Goal: Transaction & Acquisition: Purchase product/service

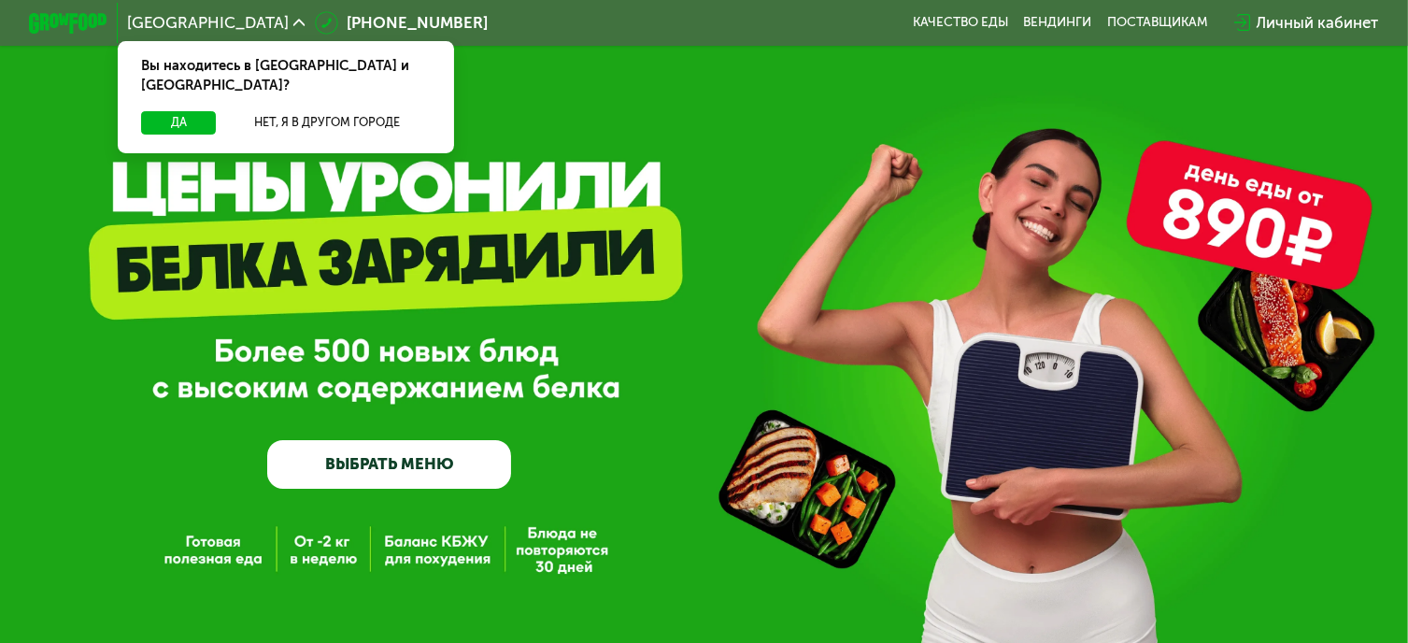
click at [1334, 24] on div "Личный кабинет" at bounding box center [1317, 22] width 122 height 23
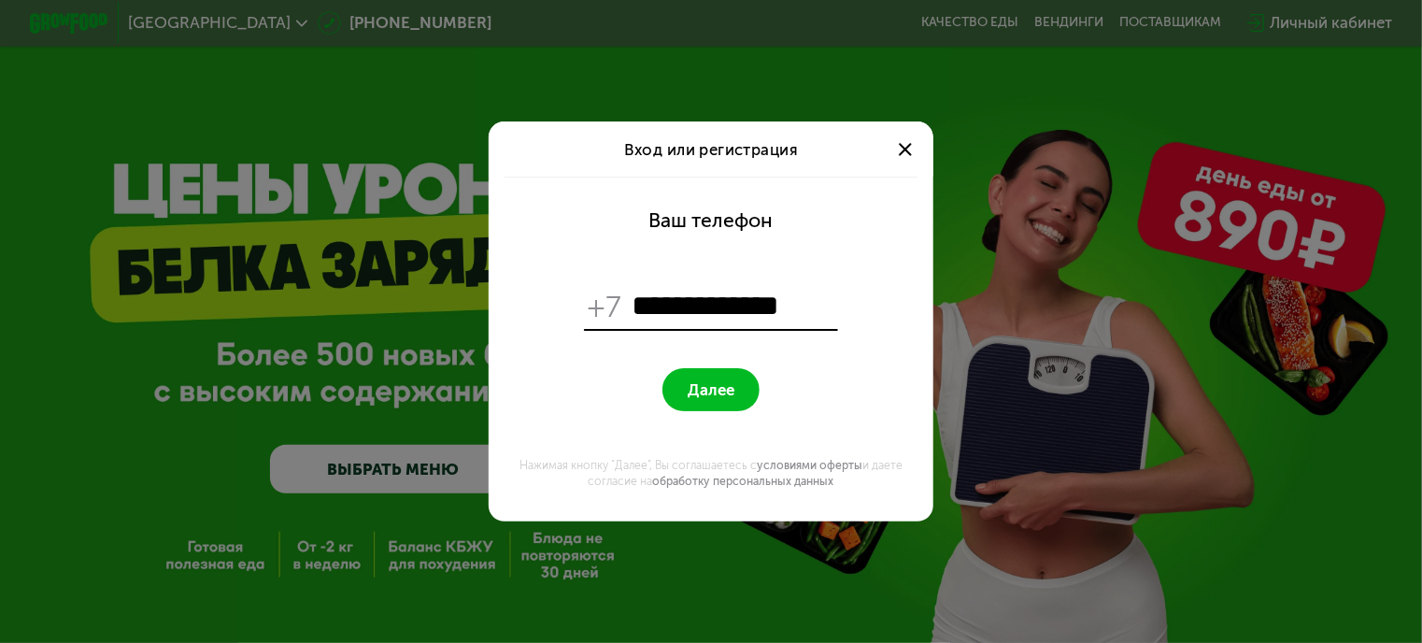
type input "**********"
click at [713, 389] on span "Далее" at bounding box center [711, 389] width 47 height 19
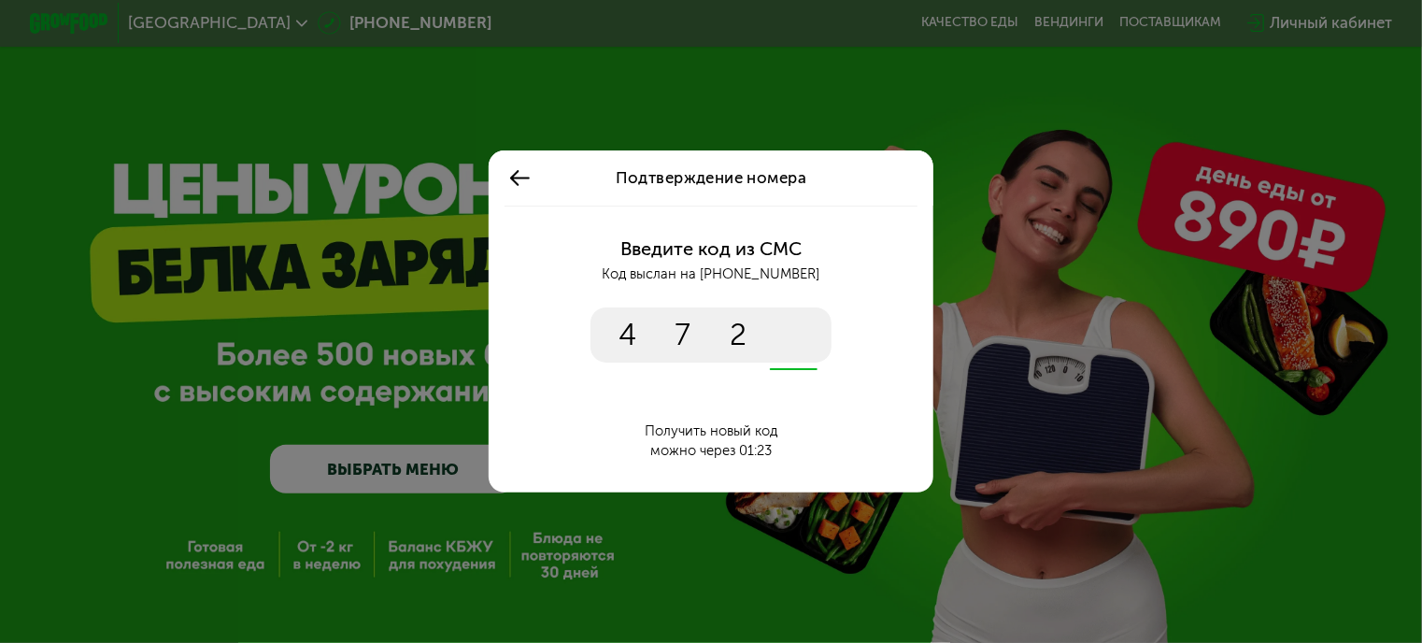
type input "****"
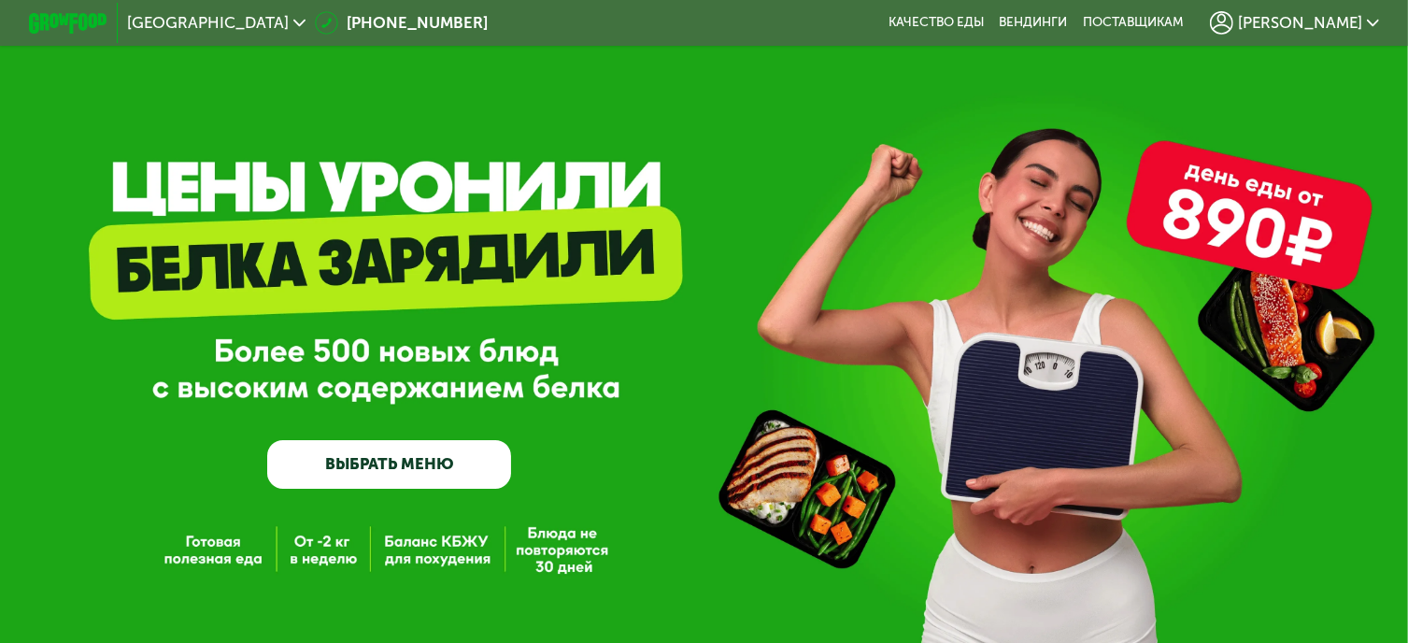
click at [462, 477] on link "ВЫБРАТЬ МЕНЮ" at bounding box center [389, 464] width 244 height 49
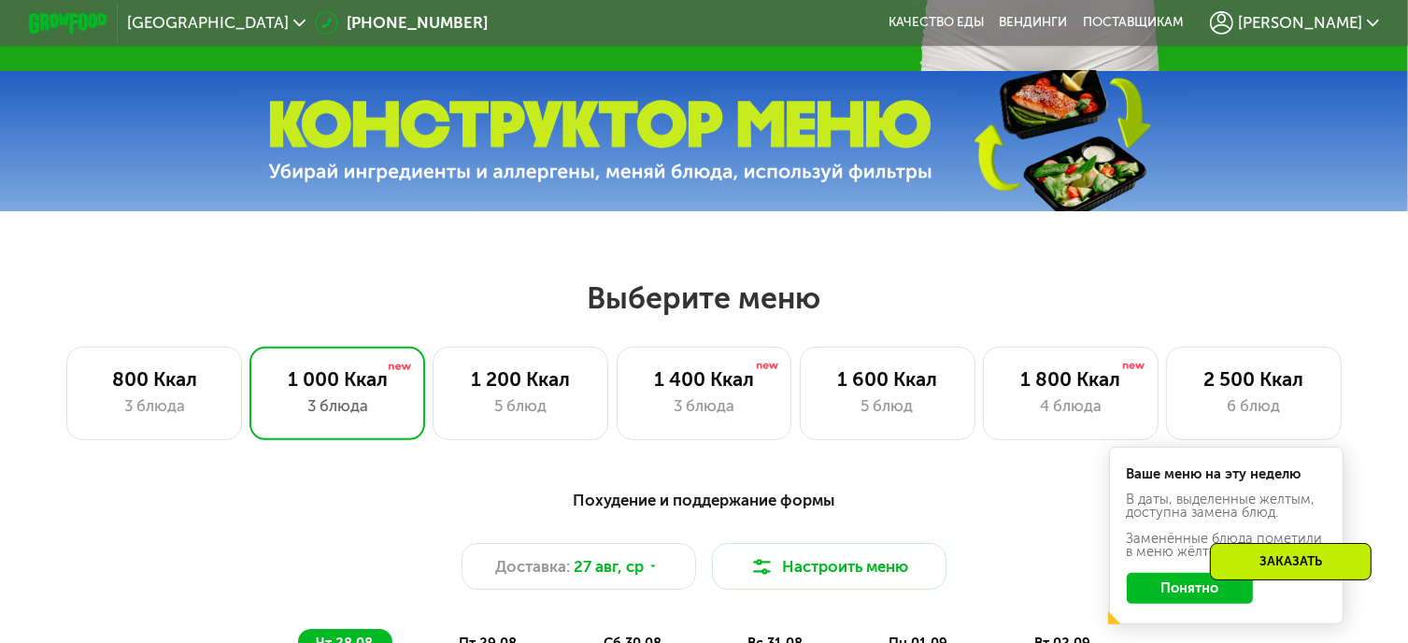
scroll to position [833, 0]
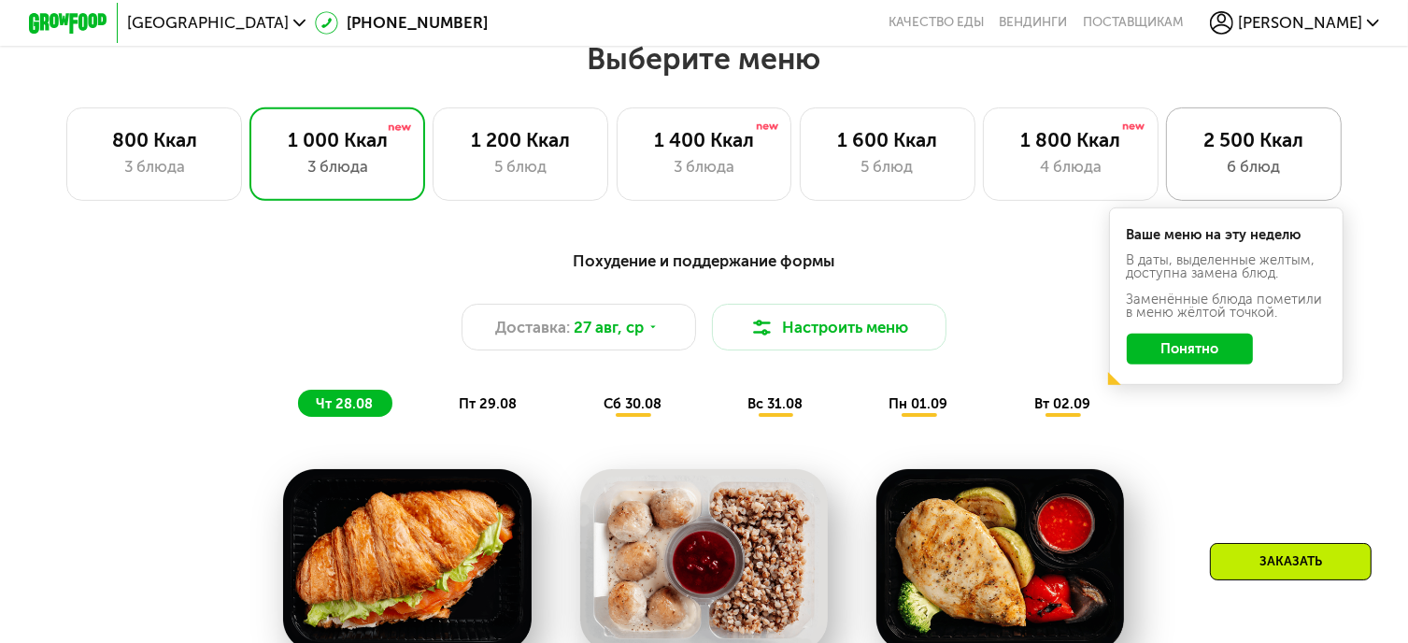
click at [1260, 149] on div "2 500 Ккал" at bounding box center [1253, 139] width 135 height 23
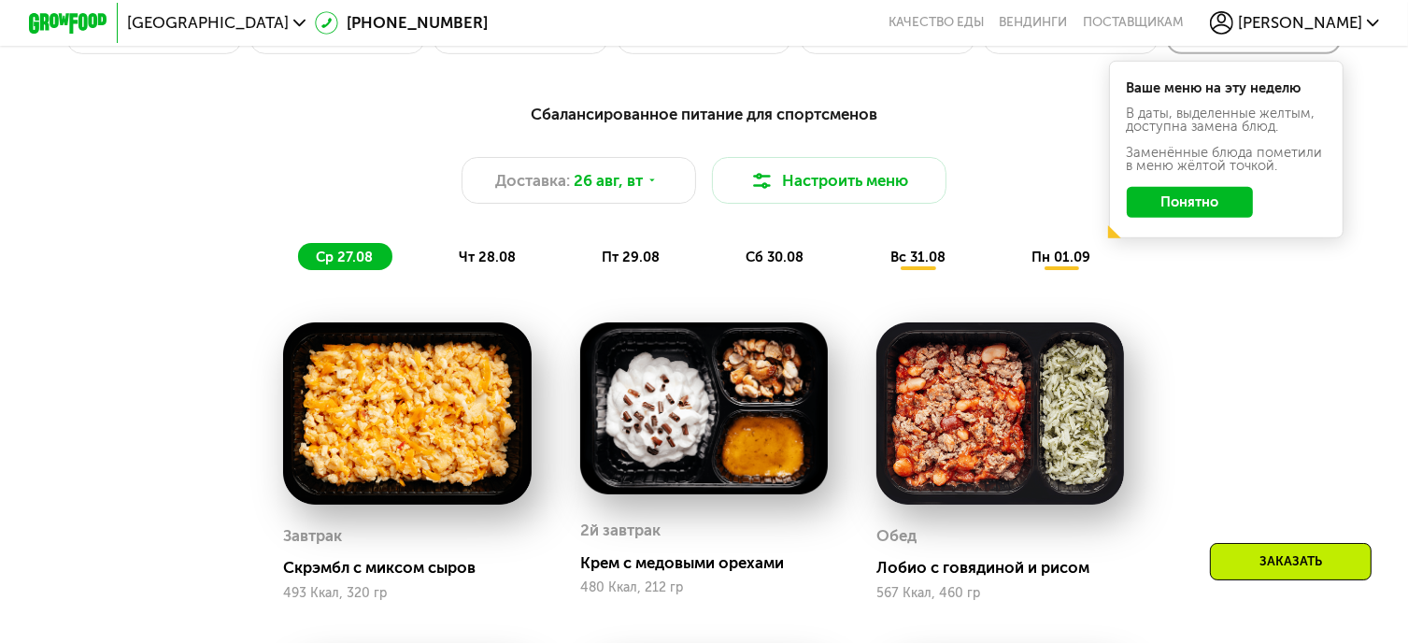
scroll to position [983, 0]
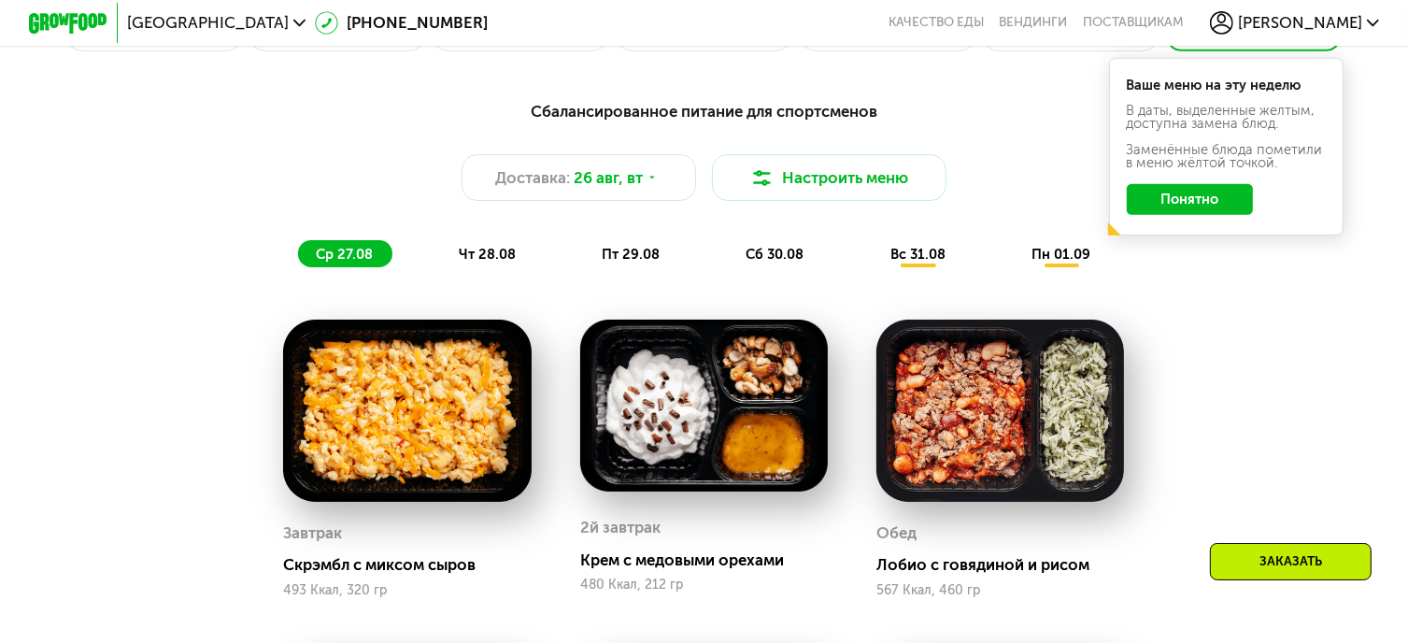
click at [495, 263] on span "чт 28.08" at bounding box center [487, 254] width 57 height 17
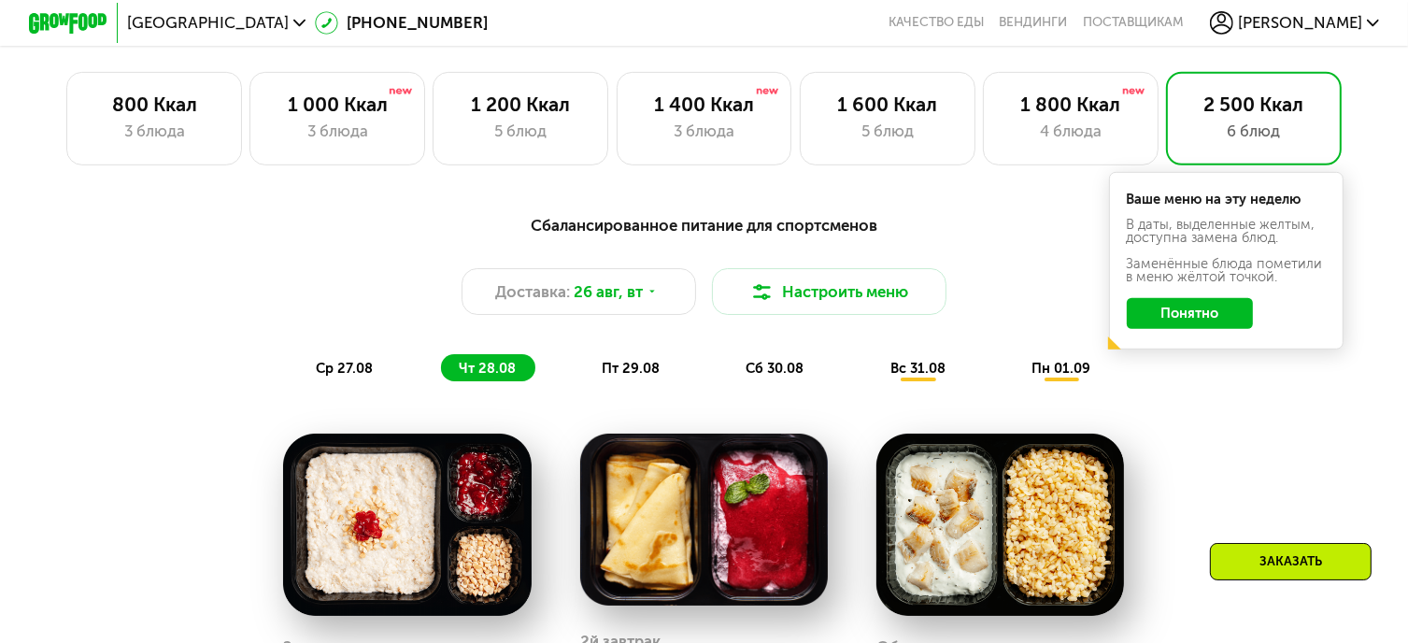
scroll to position [833, 0]
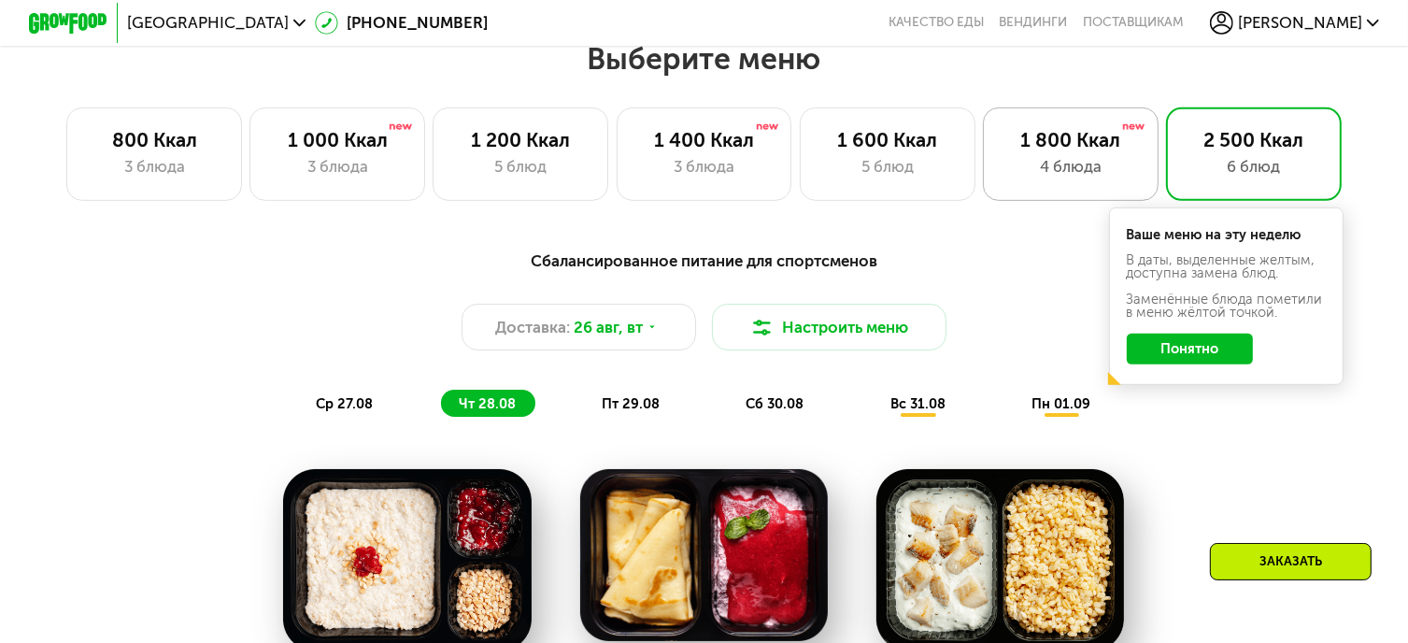
click at [1166, 191] on div "1 800 Ккал 4 блюда" at bounding box center [1254, 153] width 176 height 93
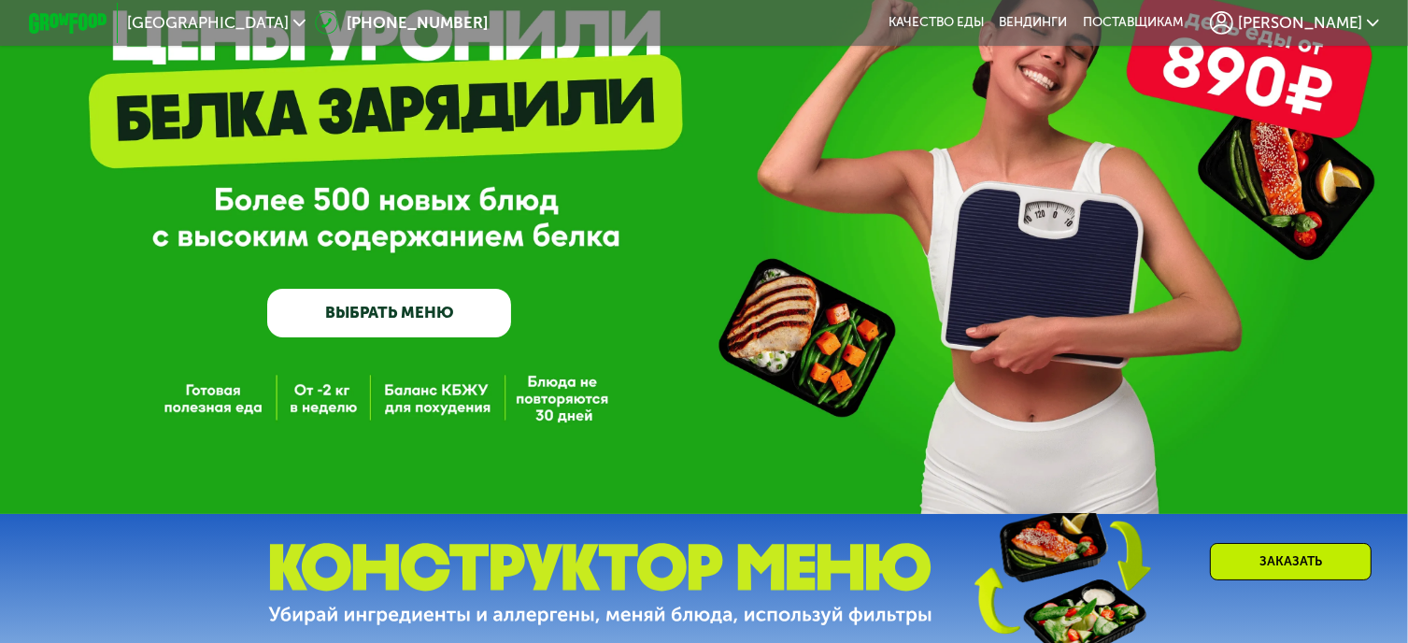
scroll to position [123, 0]
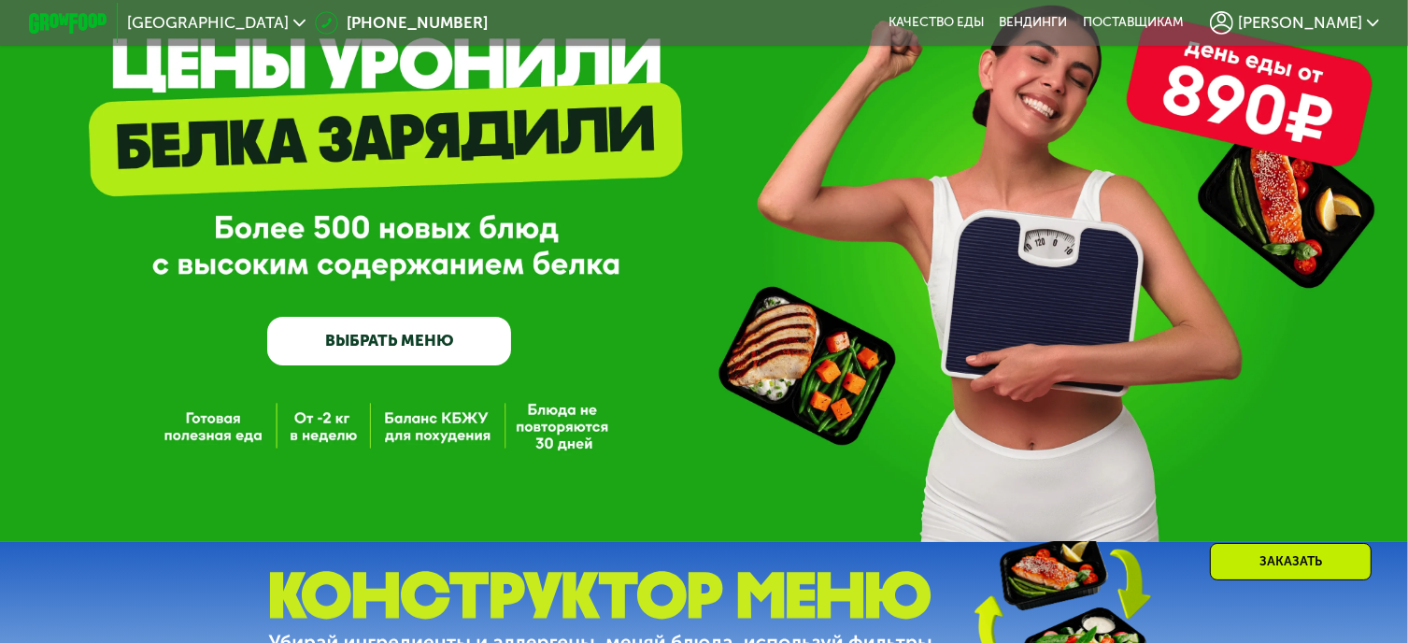
click at [469, 362] on link "ВЫБРАТЬ МЕНЮ" at bounding box center [389, 341] width 244 height 49
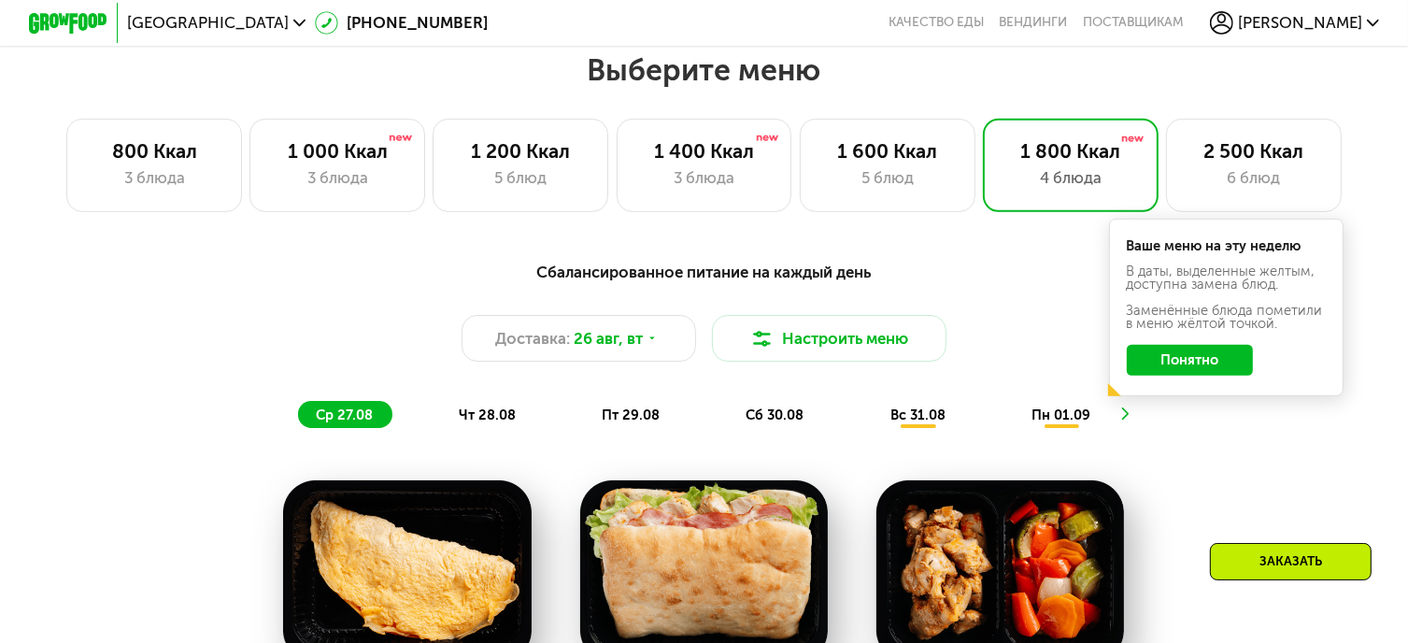
scroll to position [833, 0]
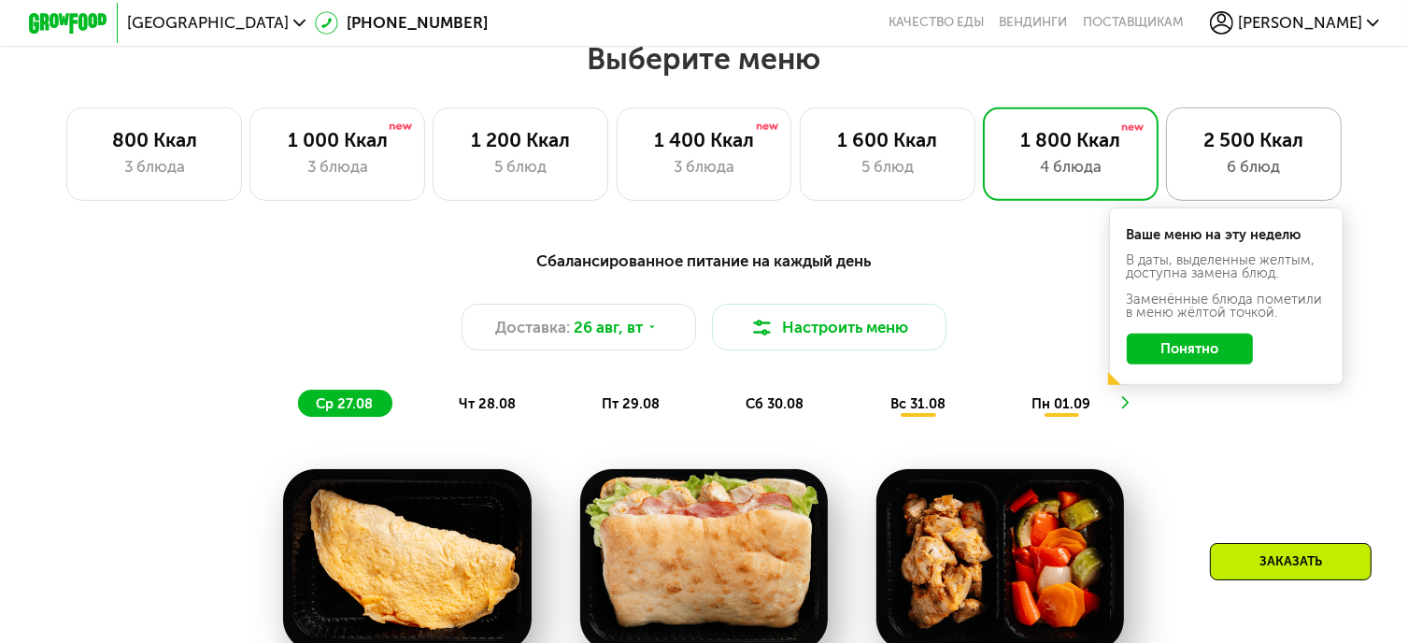
click at [1248, 170] on div "6 блюд" at bounding box center [1253, 166] width 135 height 23
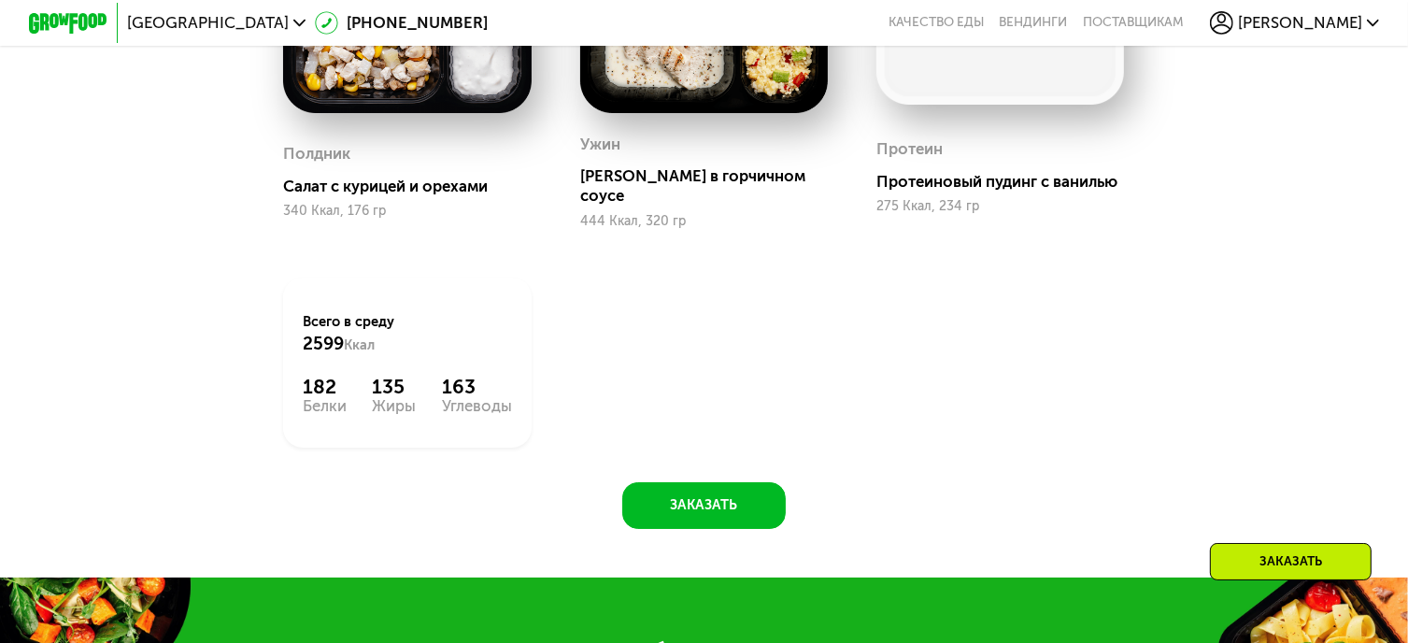
scroll to position [1730, 0]
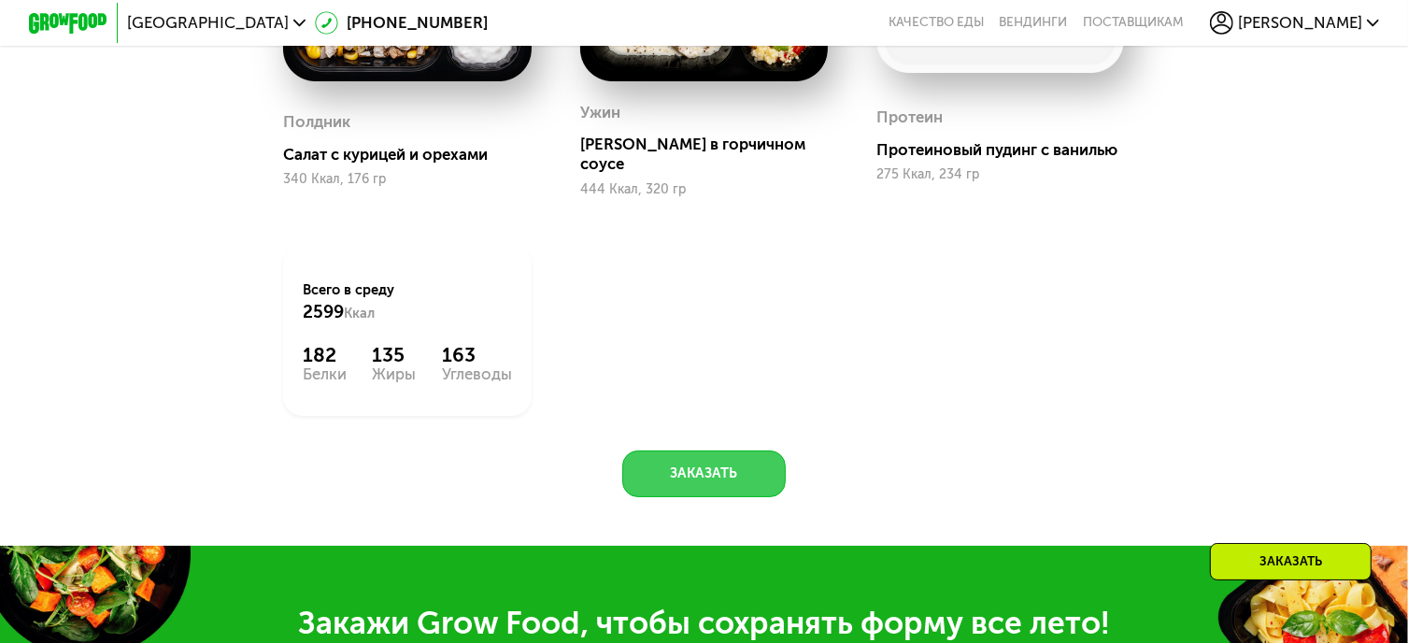
click at [721, 469] on button "Заказать" at bounding box center [703, 473] width 163 height 47
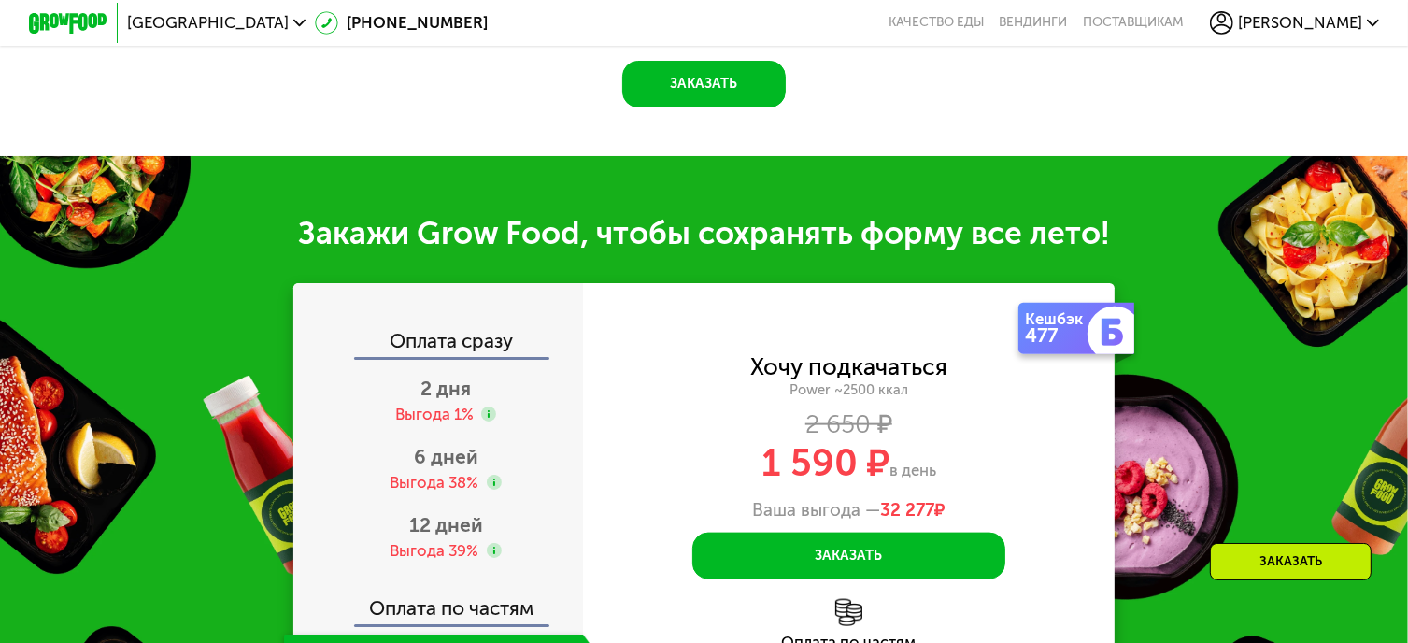
scroll to position [2276, 0]
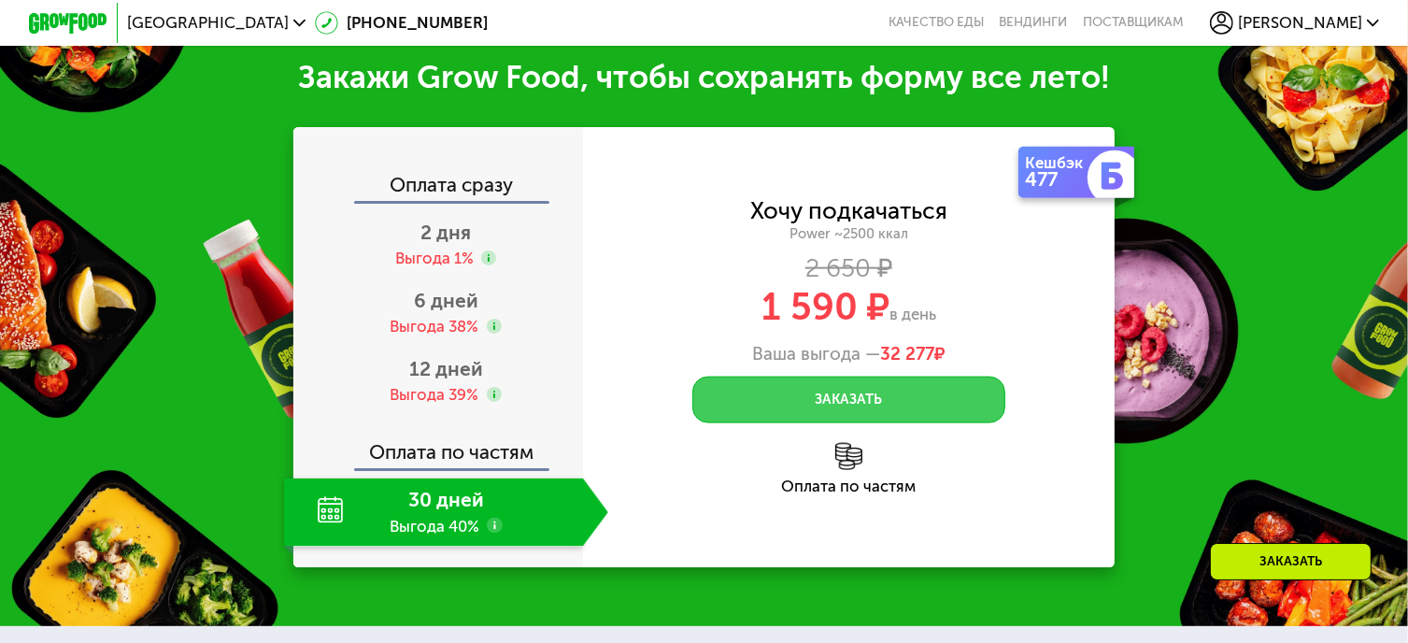
click at [860, 399] on button "Заказать" at bounding box center [848, 399] width 313 height 47
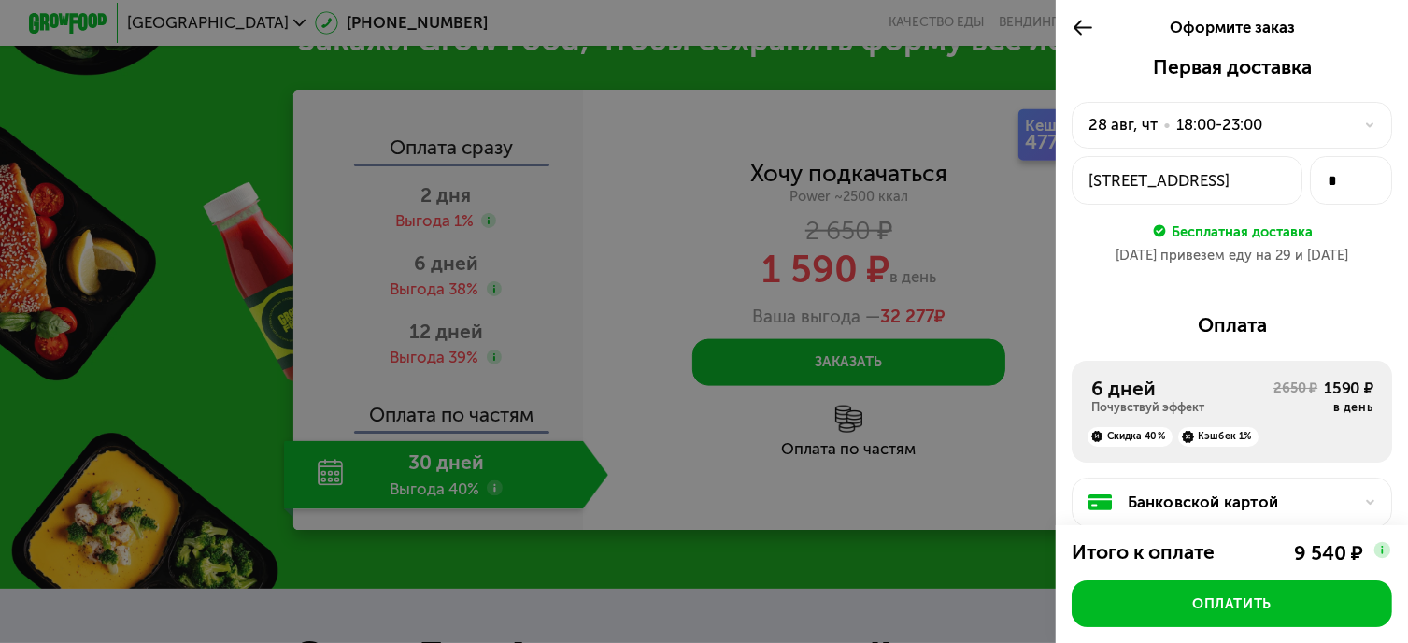
click at [1366, 127] on use at bounding box center [1369, 124] width 7 height 5
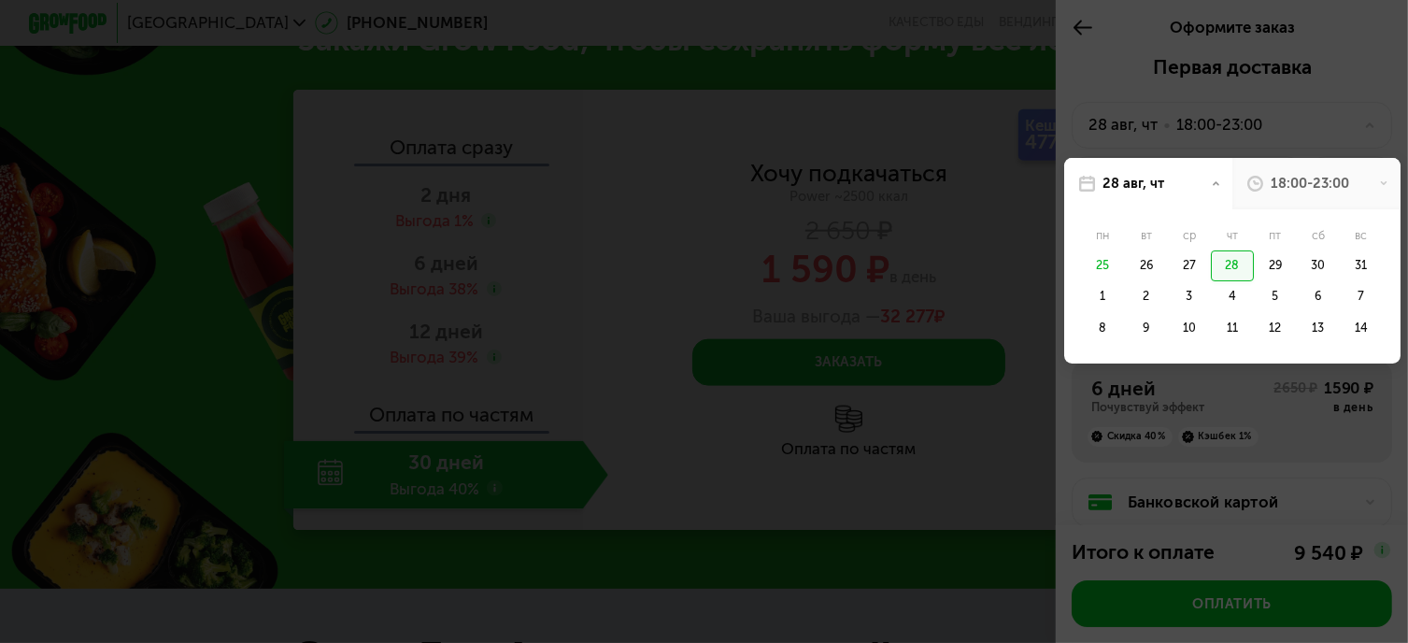
click at [1085, 59] on div at bounding box center [704, 321] width 1408 height 643
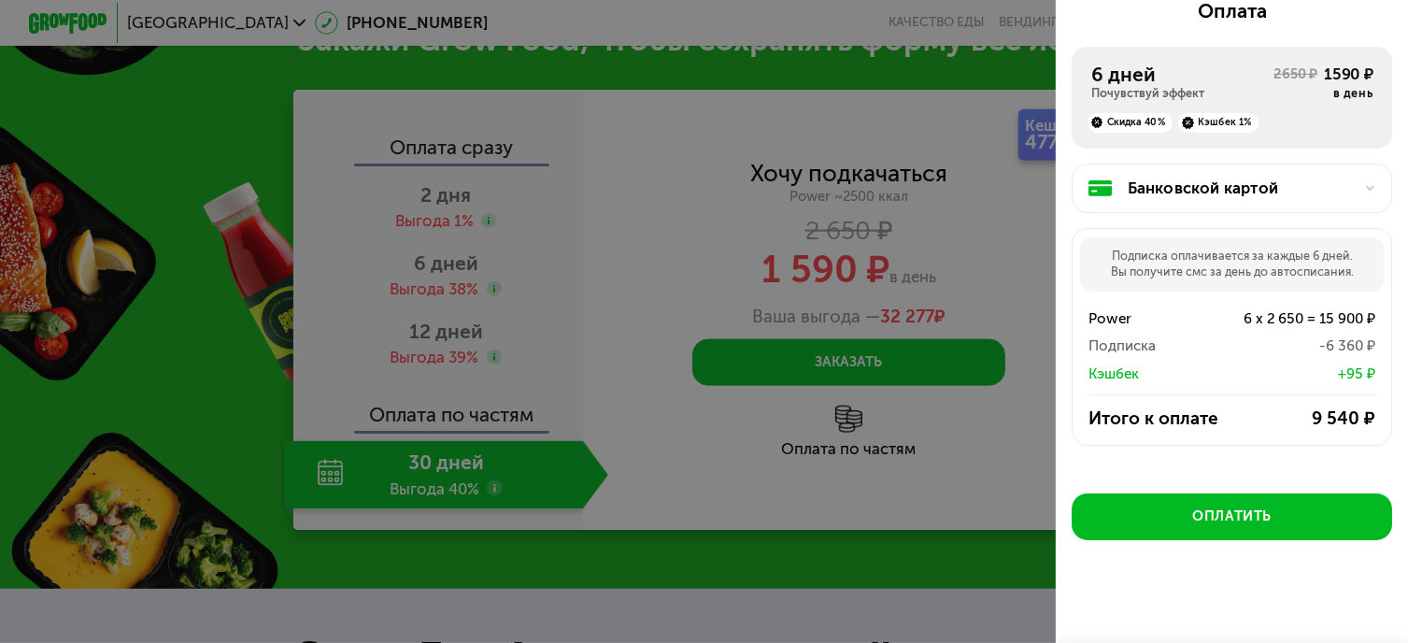
scroll to position [333, 0]
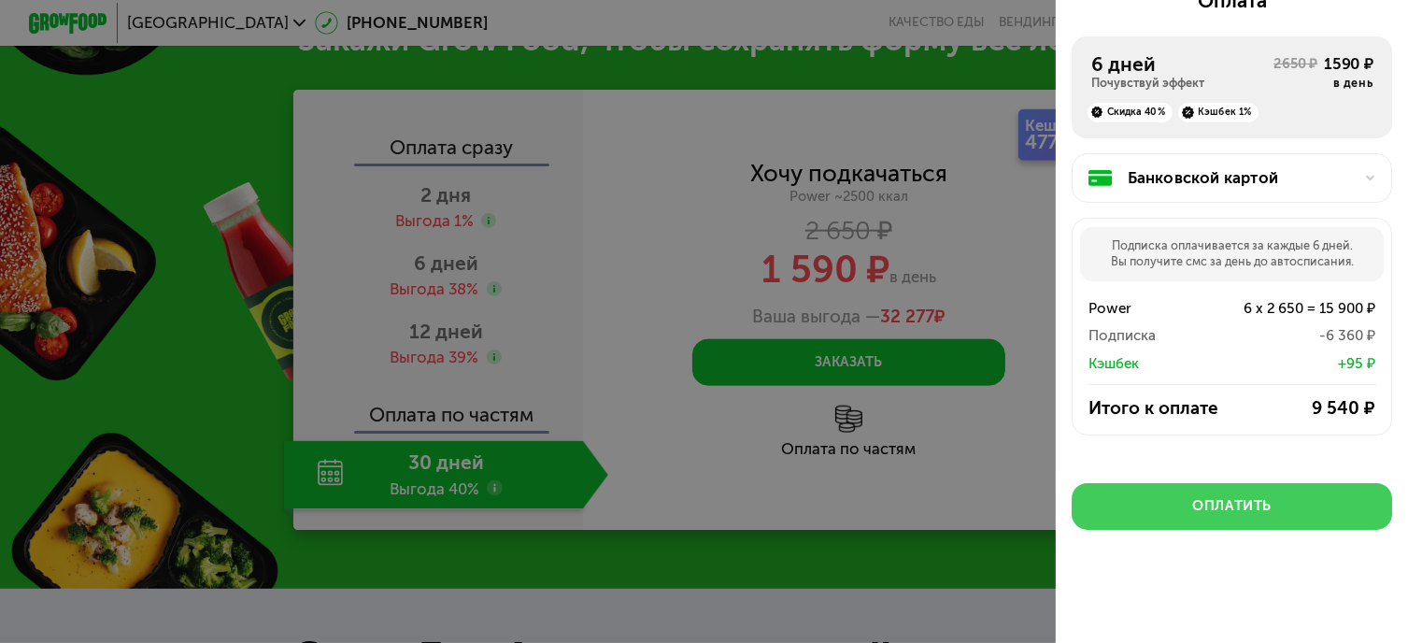
click at [1291, 514] on button "Оплатить" at bounding box center [1232, 506] width 320 height 47
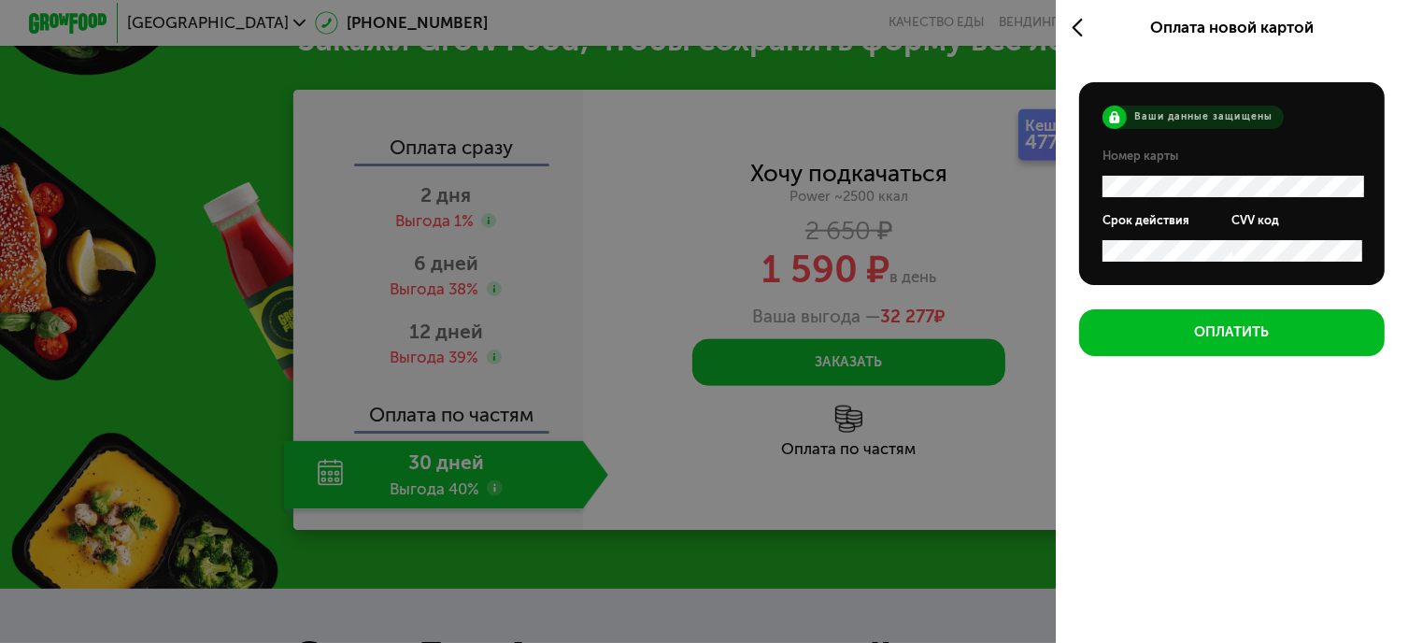
scroll to position [0, 0]
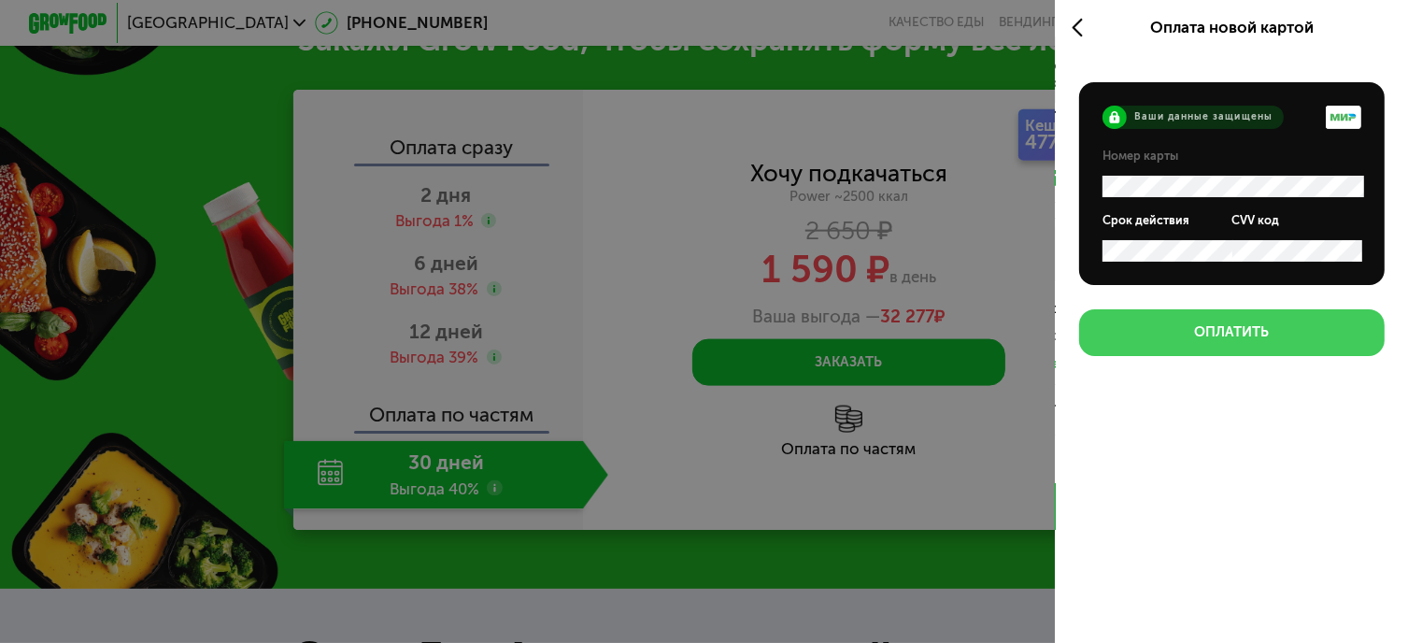
click at [1263, 339] on div "Оплатить" at bounding box center [1232, 332] width 75 height 20
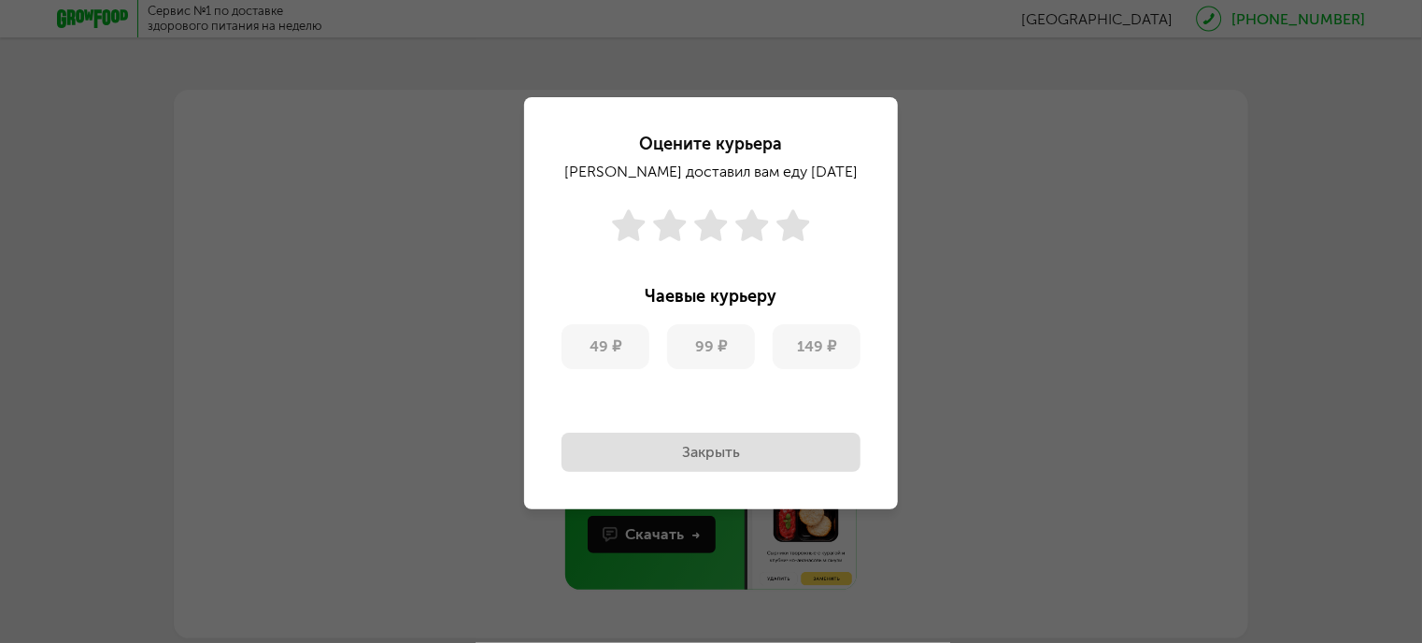
click at [781, 462] on button "Закрыть" at bounding box center [710, 452] width 299 height 39
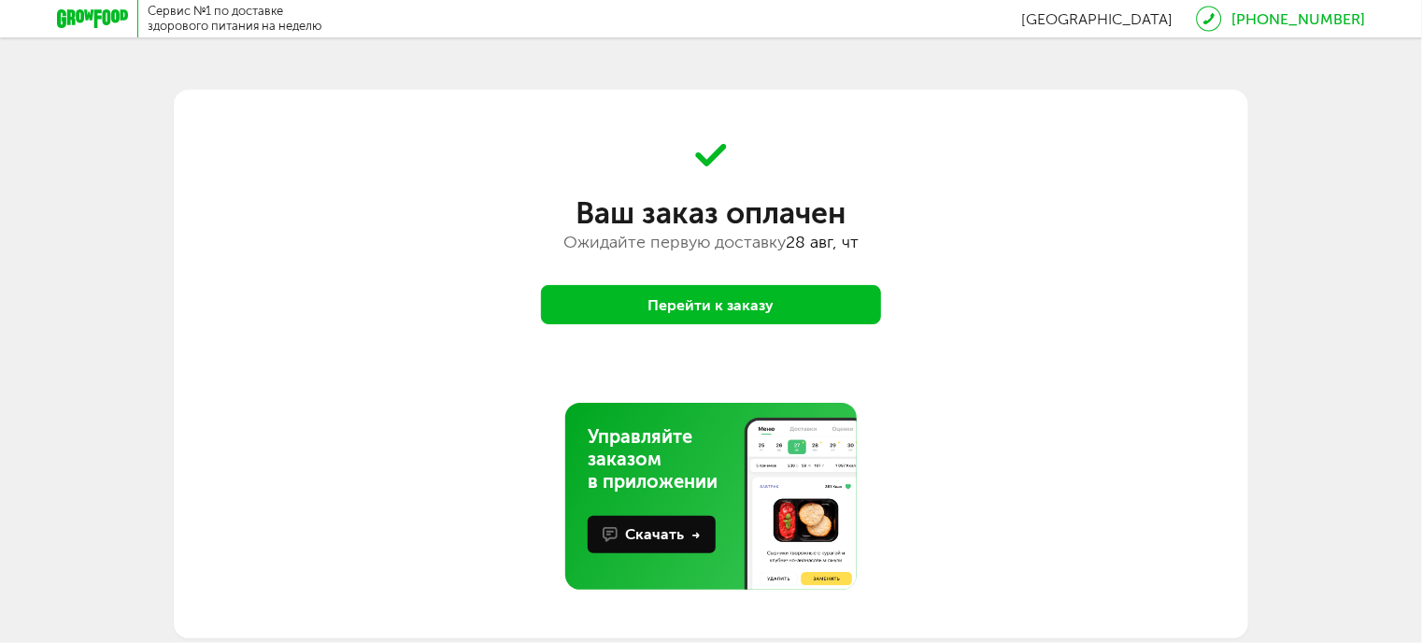
click at [791, 312] on button "Перейти к заказу" at bounding box center [711, 304] width 340 height 39
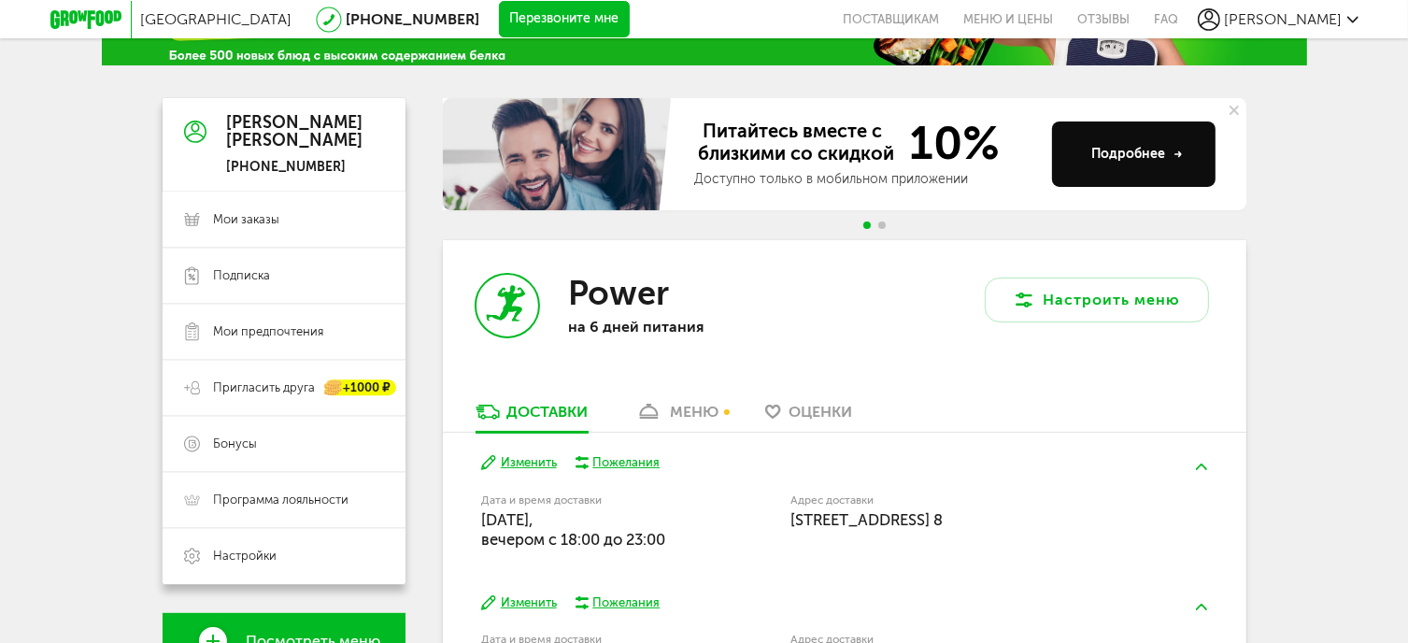
scroll to position [75, 0]
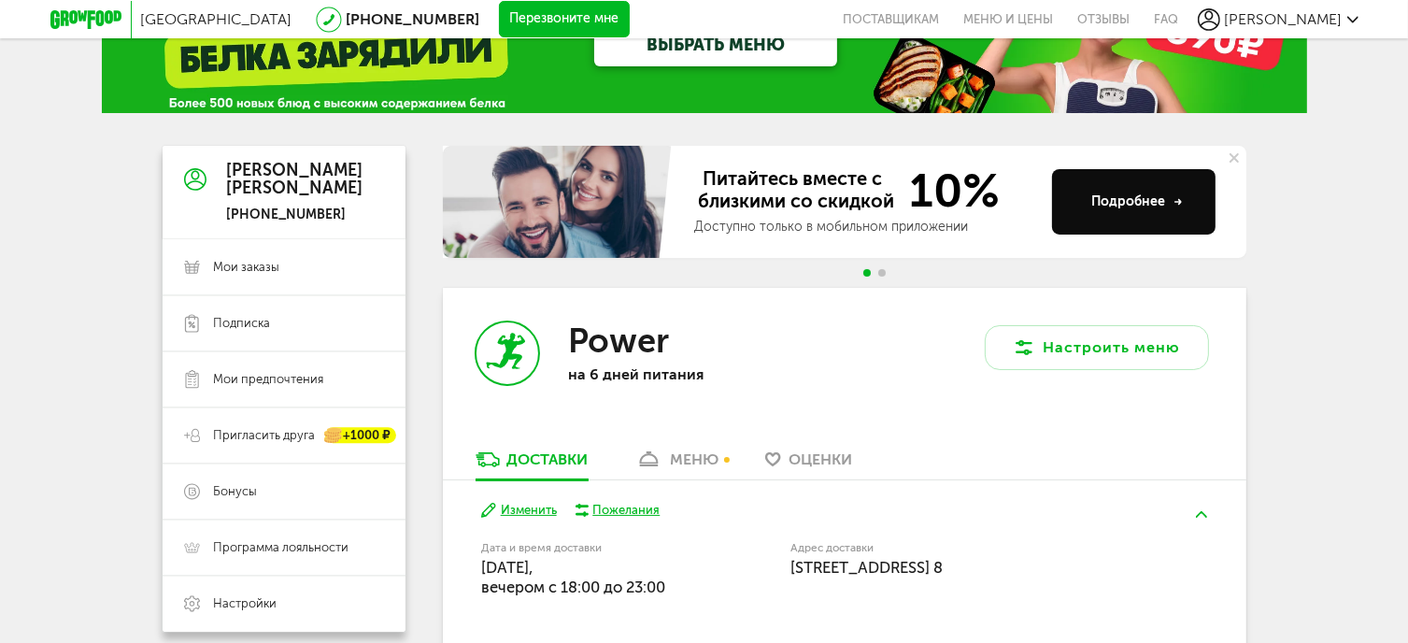
click at [684, 462] on div "меню" at bounding box center [694, 459] width 49 height 18
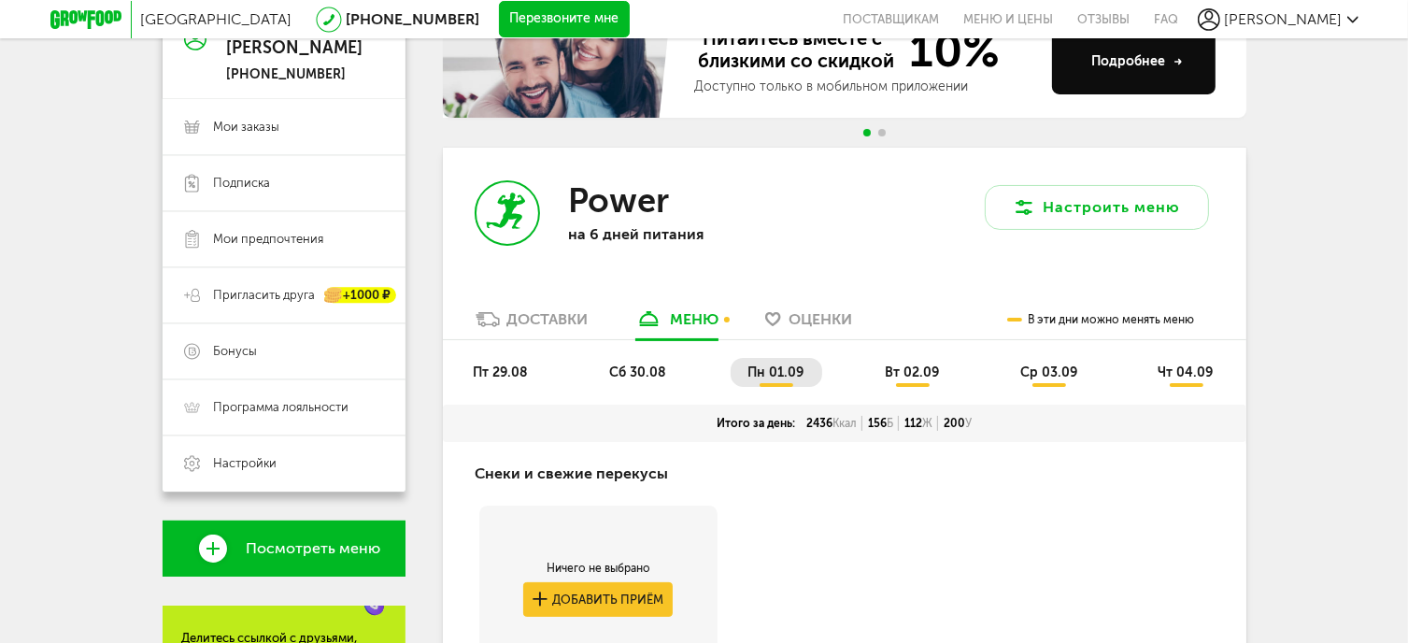
scroll to position [224, 0]
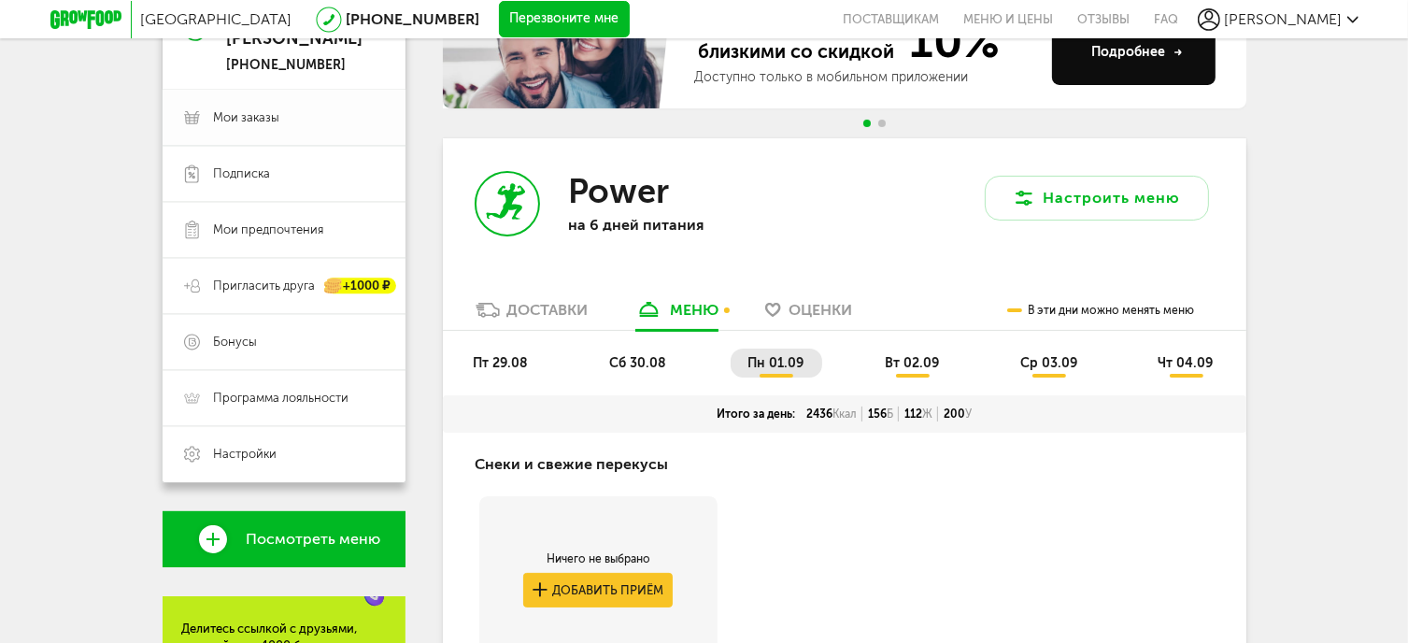
click at [308, 122] on span "Мои заказы" at bounding box center [299, 117] width 170 height 17
